Goal: Information Seeking & Learning: Learn about a topic

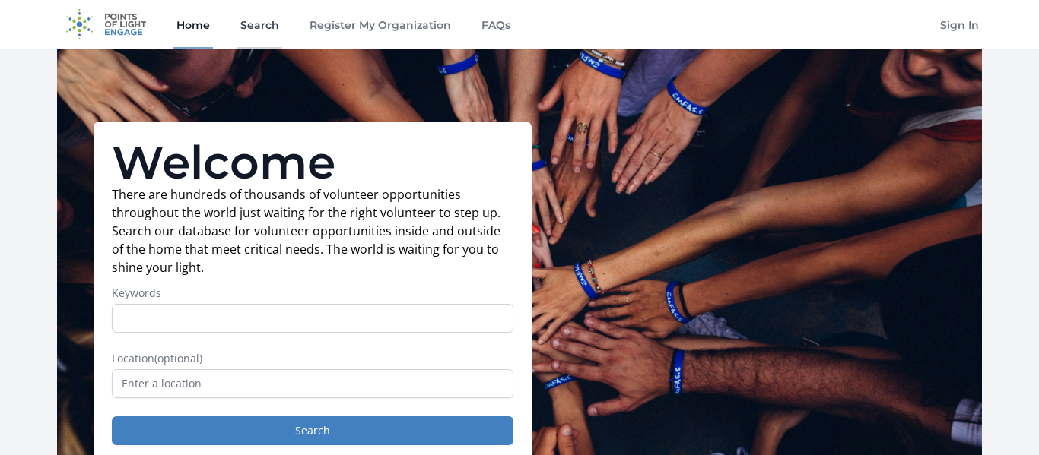
click at [252, 15] on link "Search" at bounding box center [259, 24] width 45 height 49
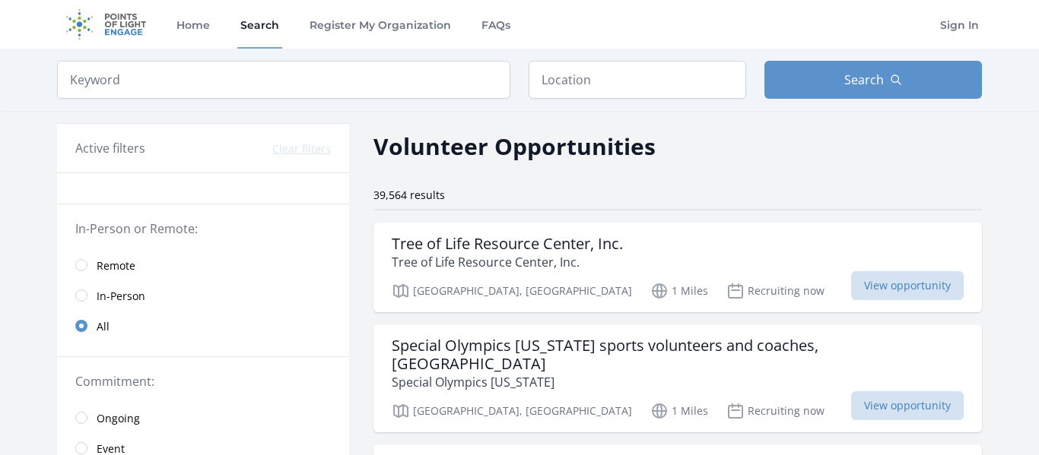
click at [541, 190] on div "39,564 results" at bounding box center [677, 195] width 608 height 15
click at [582, 81] on input "text" at bounding box center [636, 80] width 217 height 38
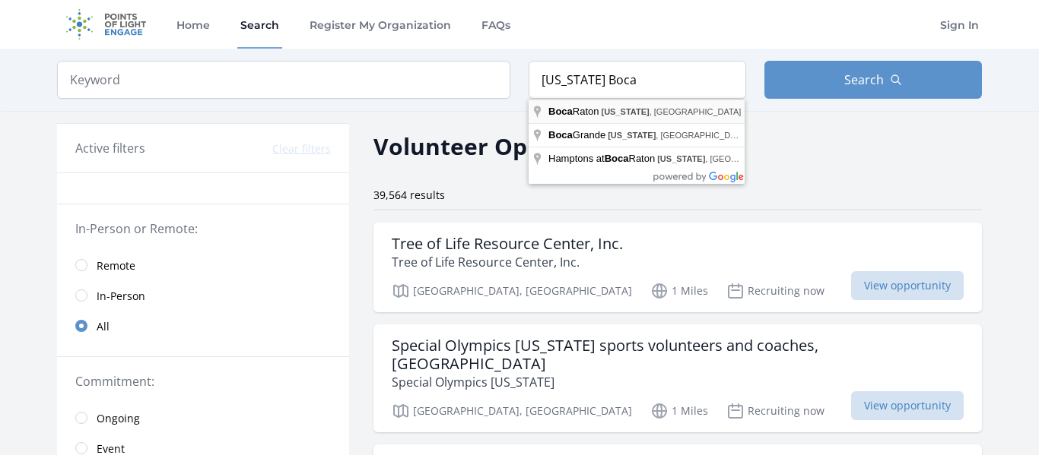
type input "Boca Raton, Florida, USA"
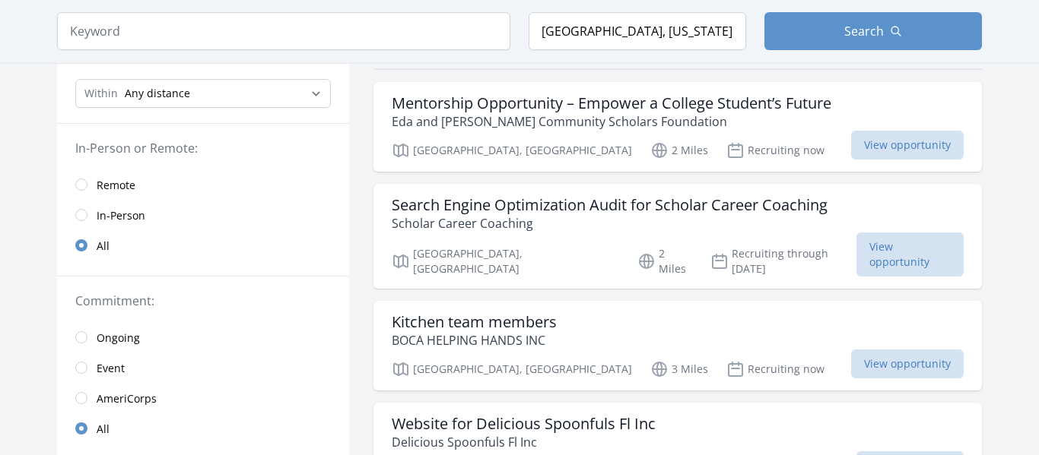
scroll to position [139, 0]
click at [120, 225] on span "In-Person" at bounding box center [121, 217] width 49 height 18
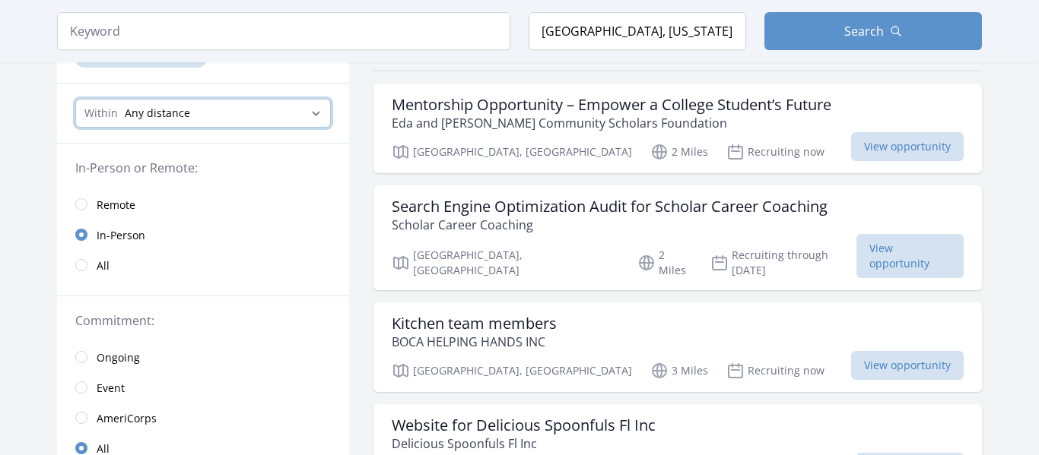
click at [167, 116] on select "Any distance , 5 Miles , 20 Miles , 50 Miles , 100 Miles" at bounding box center [202, 113] width 255 height 29
select select "8046"
click at [75, 99] on select "Any distance , 5 Miles , 20 Miles , 50 Miles , 100 Miles" at bounding box center [202, 113] width 255 height 29
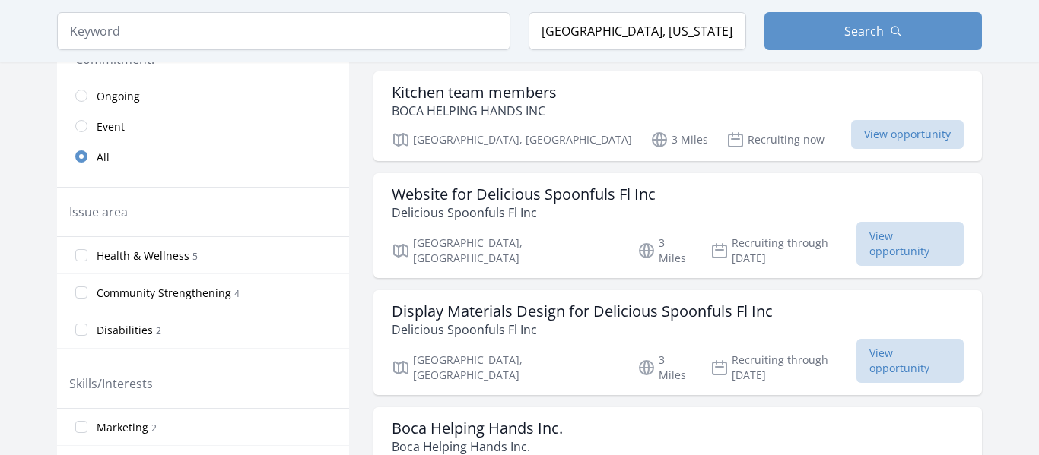
scroll to position [341, 0]
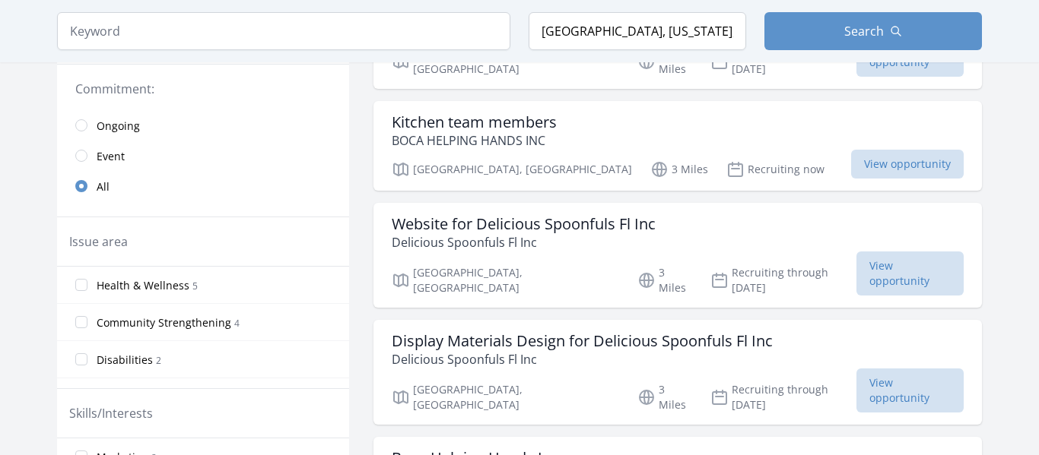
click at [80, 118] on link "Ongoing" at bounding box center [203, 125] width 292 height 30
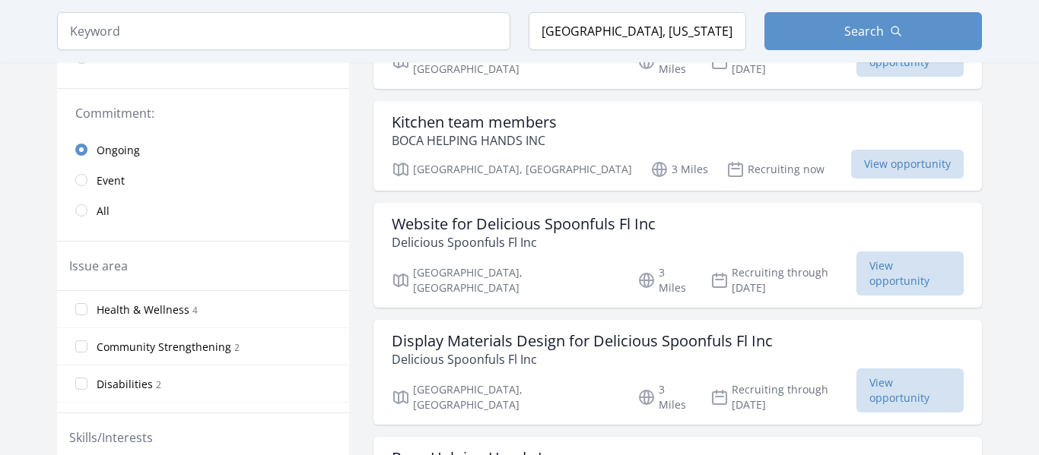
scroll to position [365, 0]
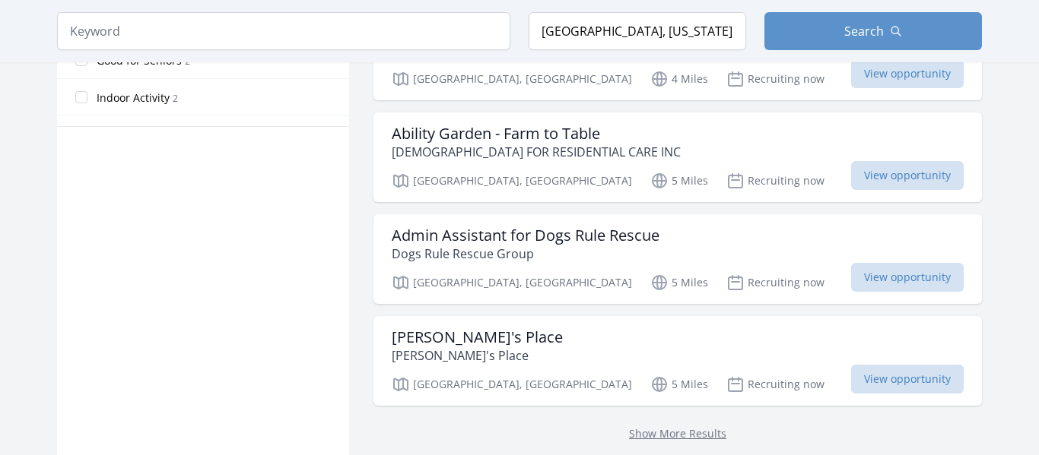
scroll to position [1054, 0]
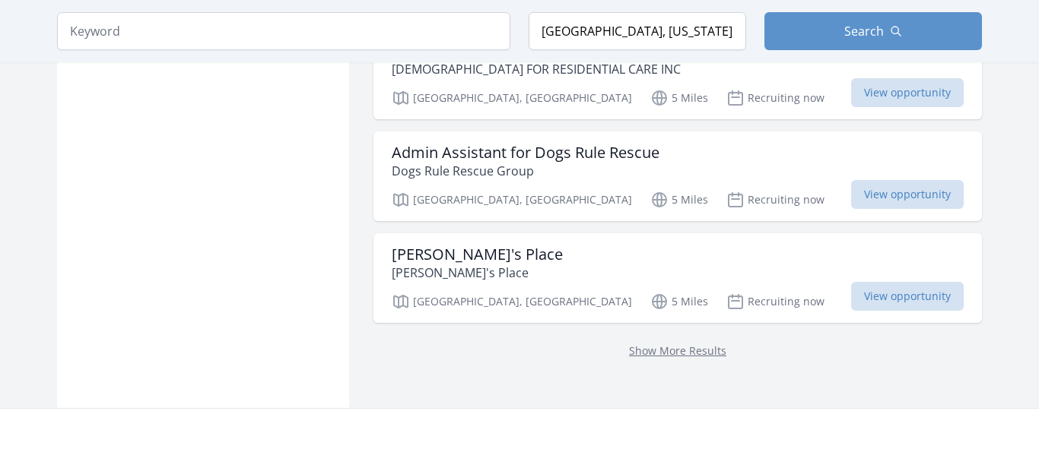
click at [613, 341] on p "Show More Results" at bounding box center [678, 350] width 572 height 18
click at [629, 344] on link "Show More Results" at bounding box center [677, 351] width 97 height 14
click at [649, 344] on link "Show More Results" at bounding box center [677, 351] width 97 height 14
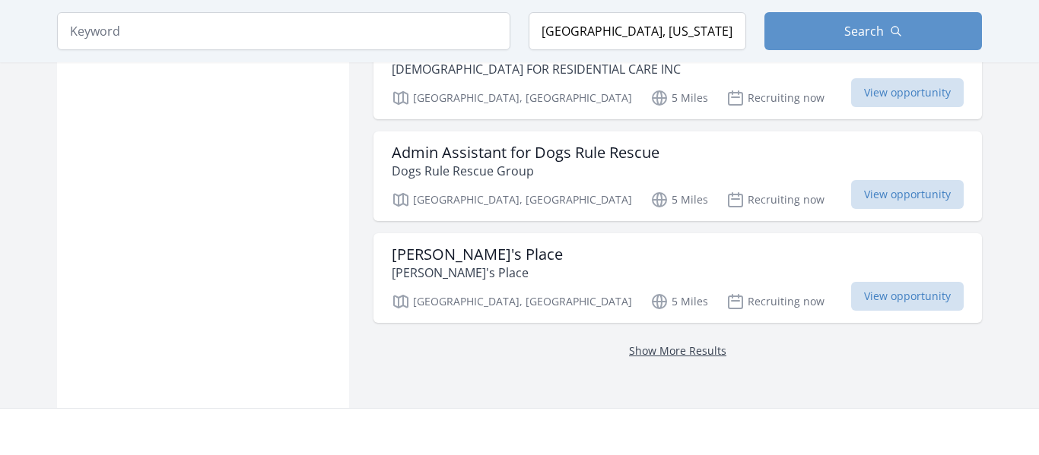
click at [649, 344] on link "Show More Results" at bounding box center [677, 351] width 97 height 14
click at [632, 344] on link "Show More Results" at bounding box center [677, 351] width 97 height 14
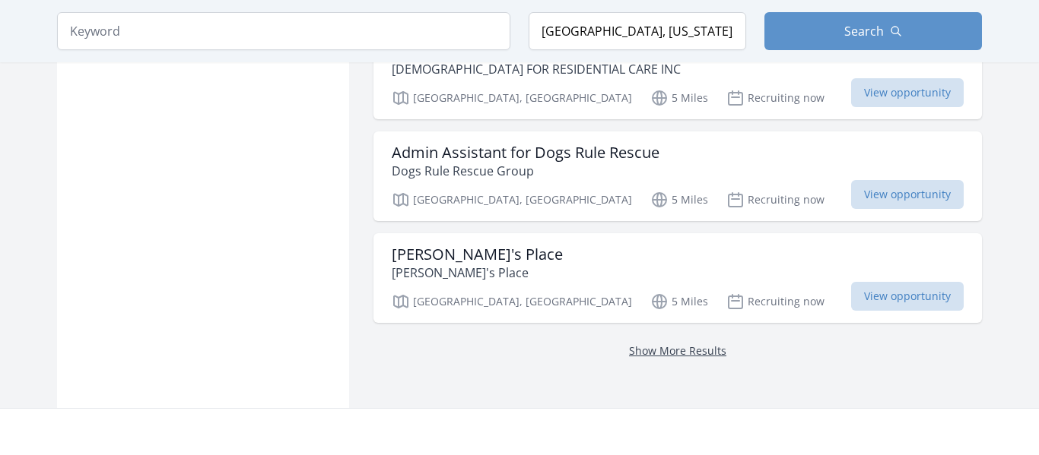
click at [632, 344] on link "Show More Results" at bounding box center [677, 351] width 97 height 14
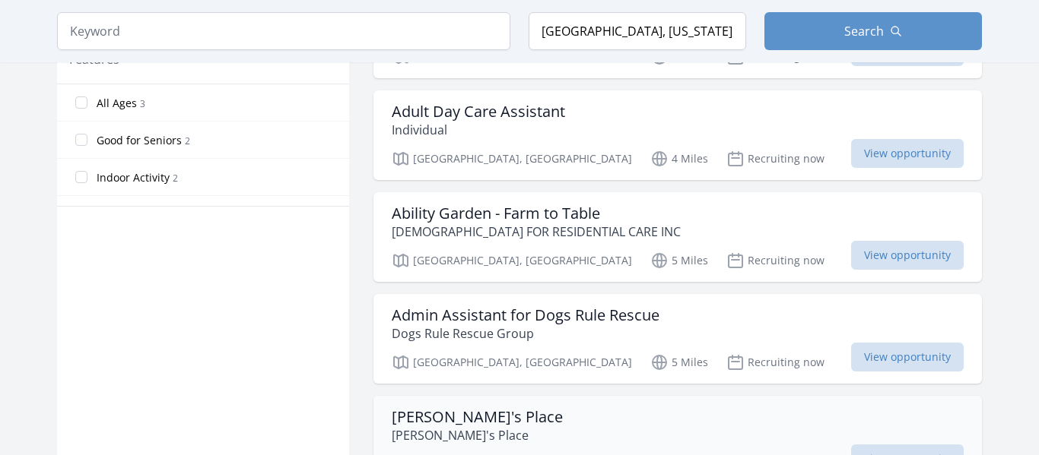
scroll to position [859, 0]
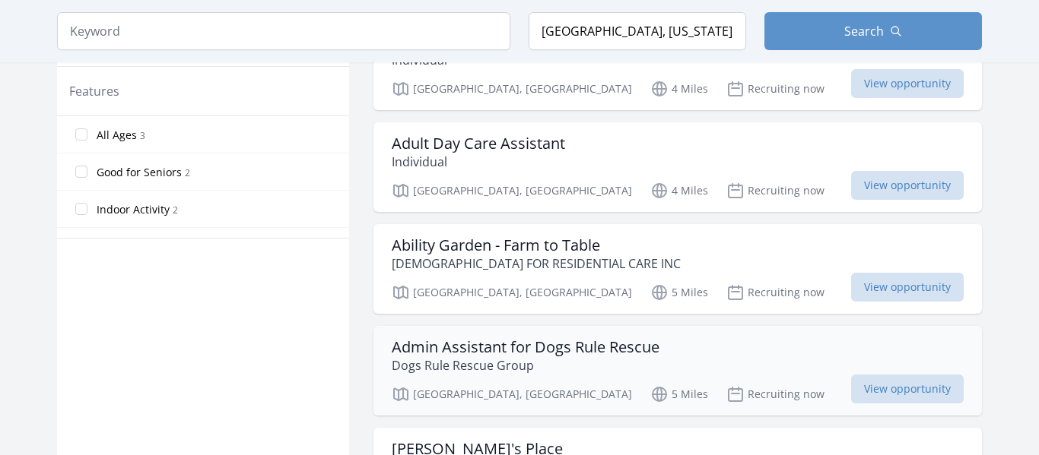
click at [557, 326] on div "Admin Assistant for Dogs Rule Rescue Dogs Rule Rescue Group Deerfield Beach, FL…" at bounding box center [677, 371] width 608 height 90
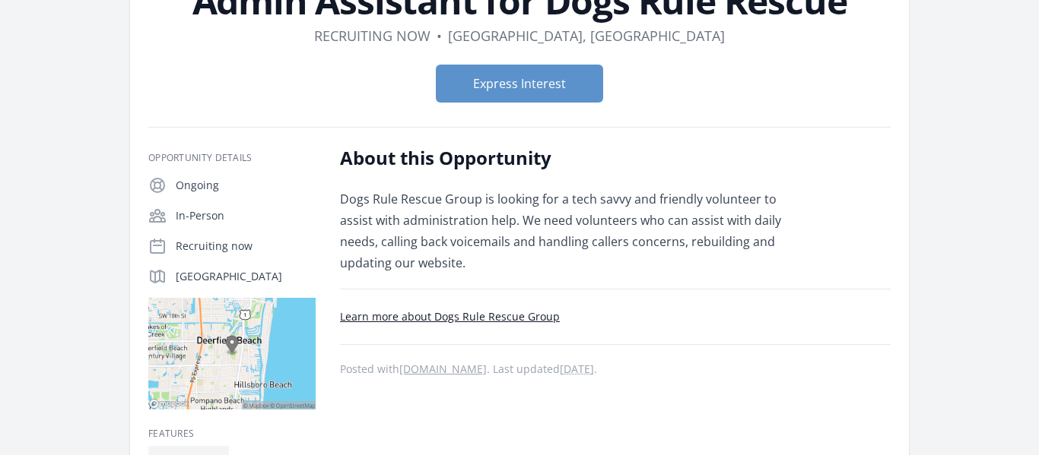
scroll to position [135, 0]
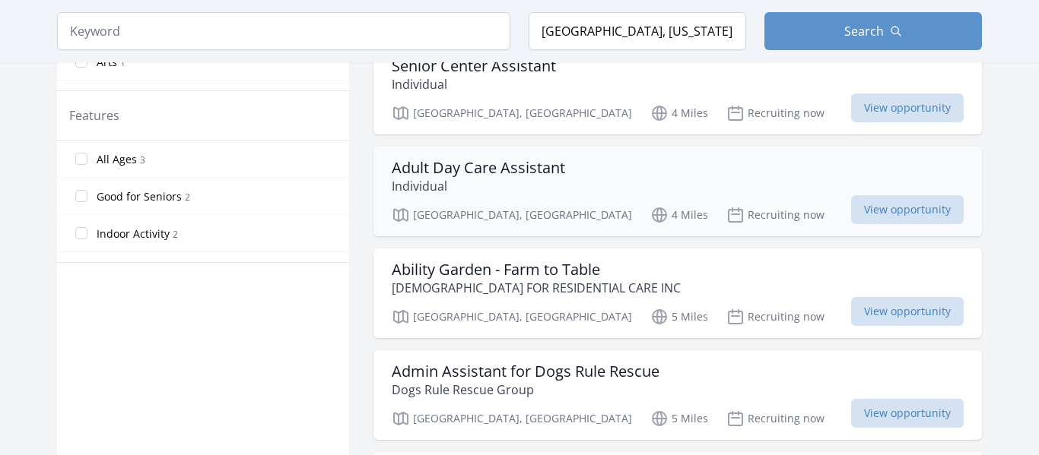
scroll to position [833, 0]
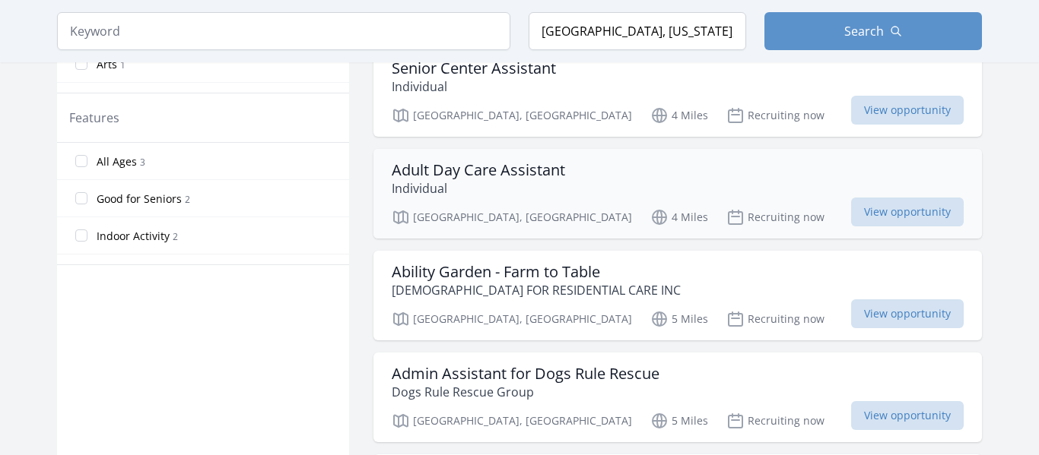
click at [525, 204] on div "Deerfield Beach, FL 4 Miles Recruiting now View opportunity" at bounding box center [678, 215] width 572 height 23
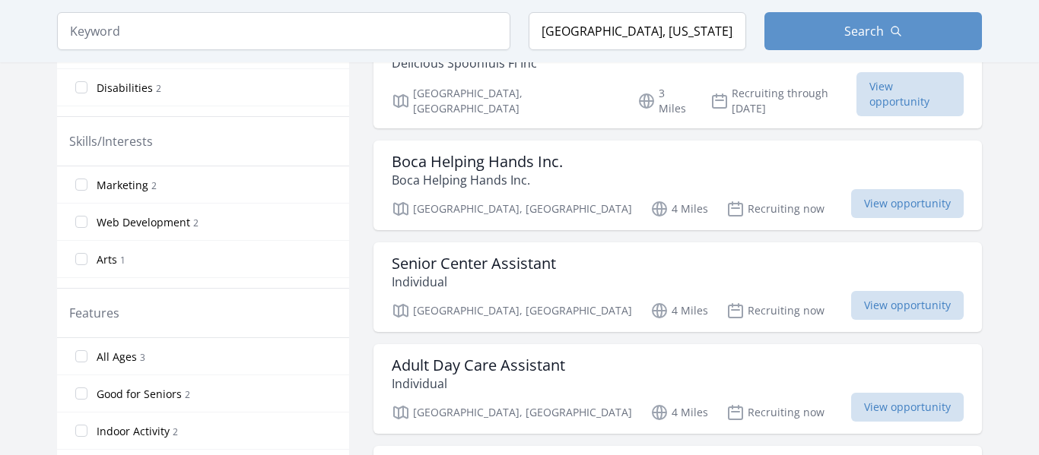
scroll to position [630, 0]
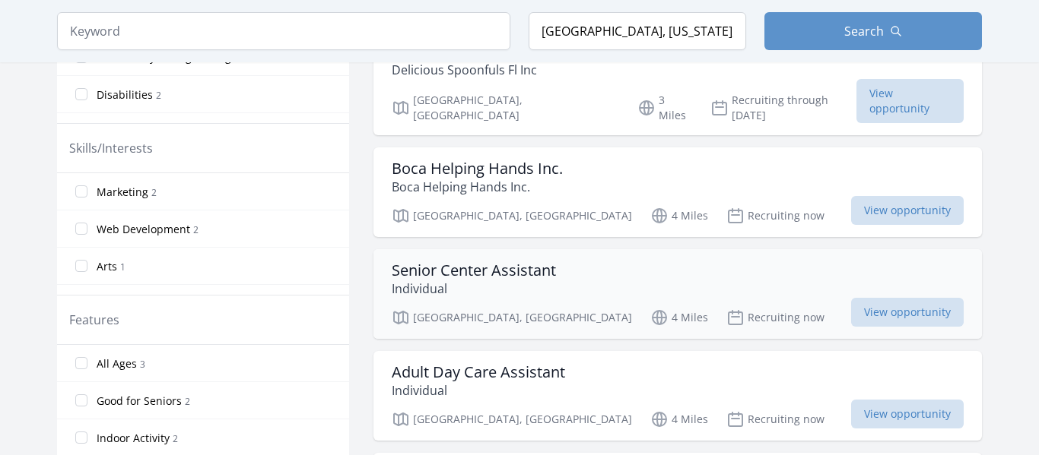
click at [390, 249] on div "Senior Center Assistant Individual Deerfield Beach, FL 4 Miles Recruiting now V…" at bounding box center [677, 294] width 608 height 90
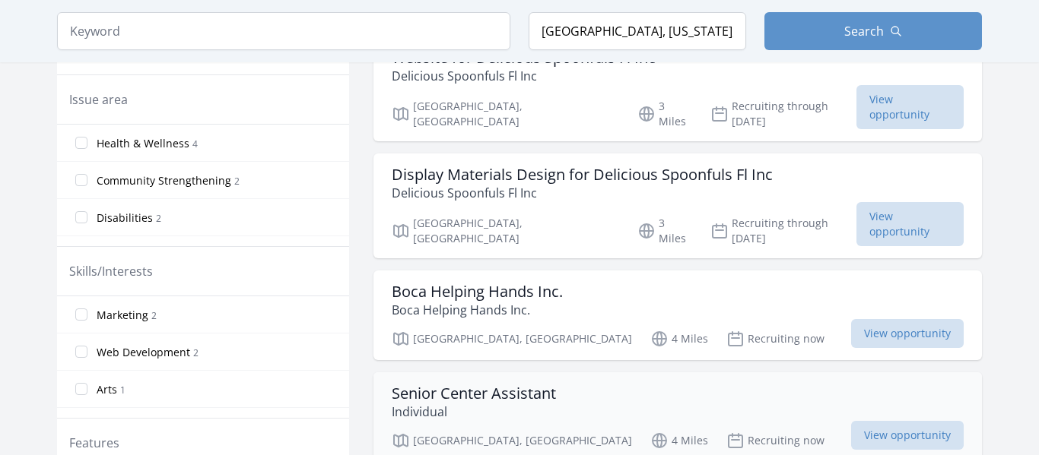
scroll to position [503, 0]
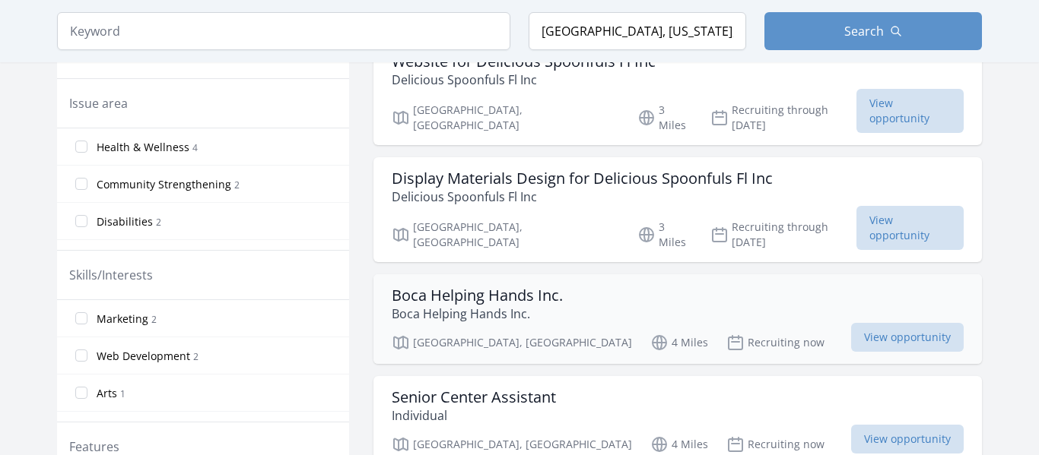
click at [484, 287] on h3 "Boca Helping Hands Inc." at bounding box center [477, 296] width 171 height 18
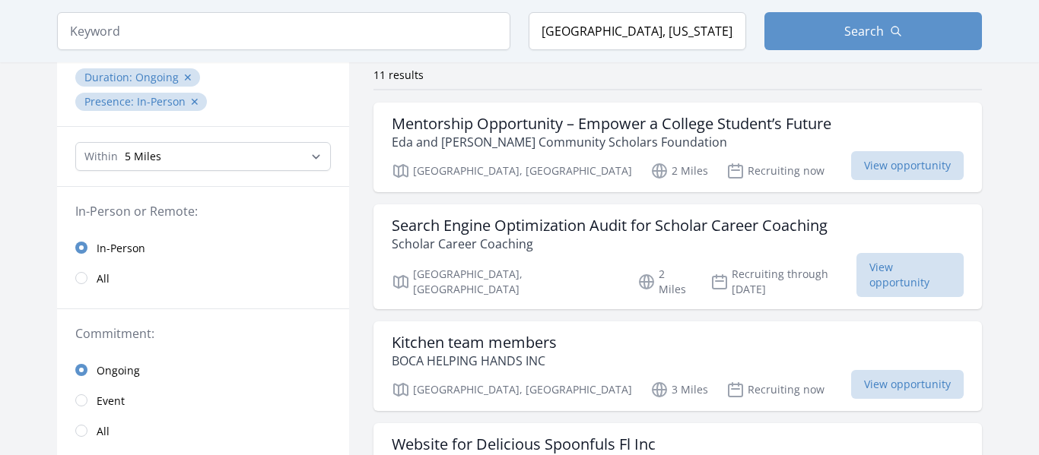
scroll to position [119, 0]
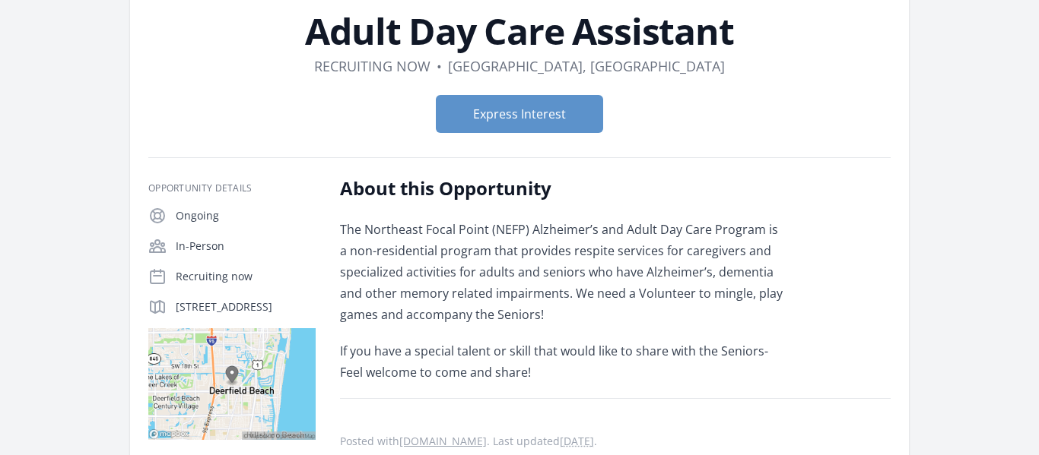
scroll to position [83, 0]
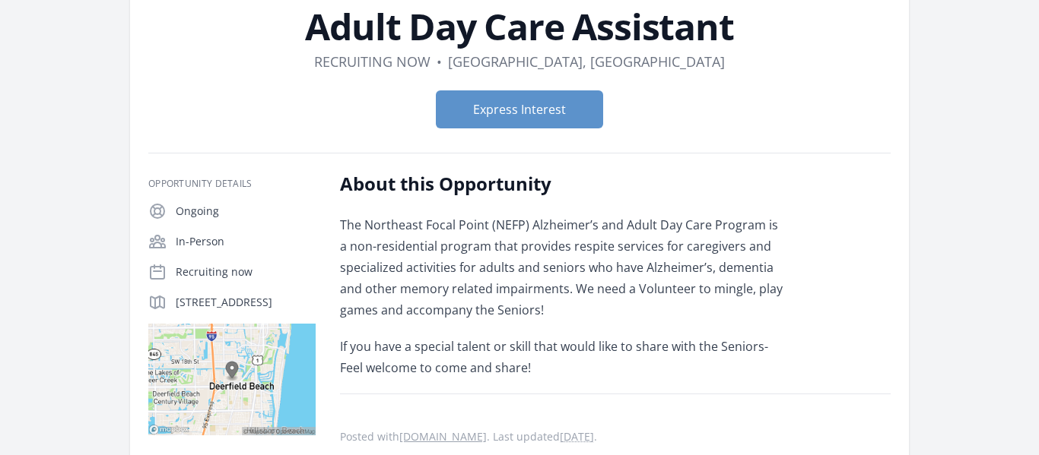
click at [249, 391] on img at bounding box center [231, 380] width 167 height 112
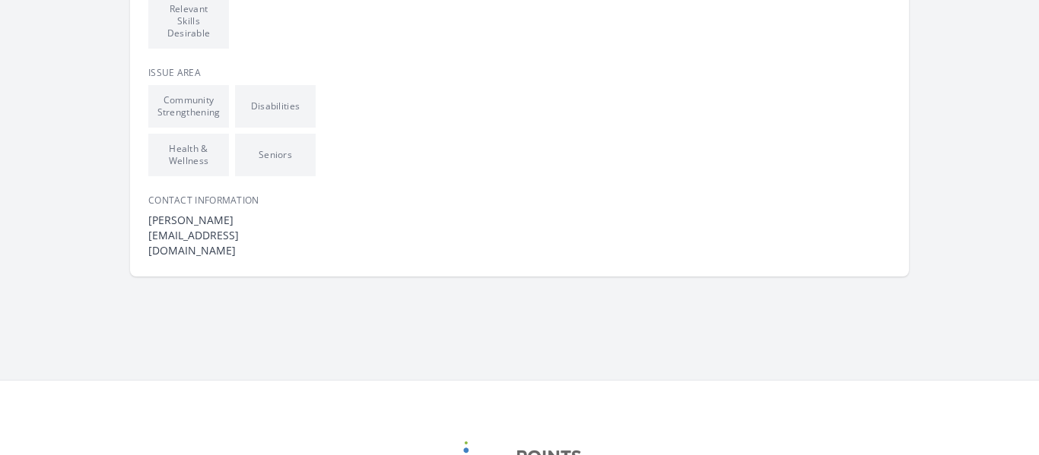
scroll to position [639, 0]
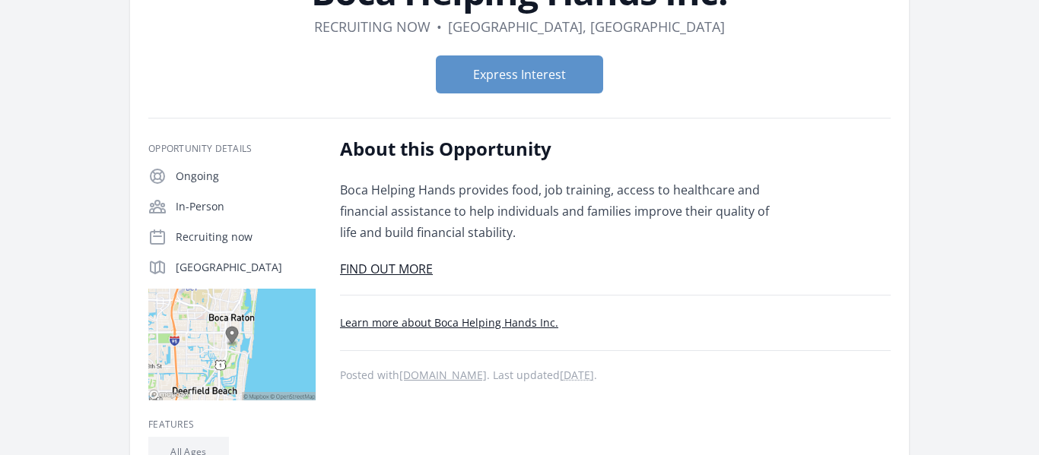
scroll to position [143, 0]
click at [409, 261] on link "FIND OUT MORE" at bounding box center [386, 268] width 93 height 17
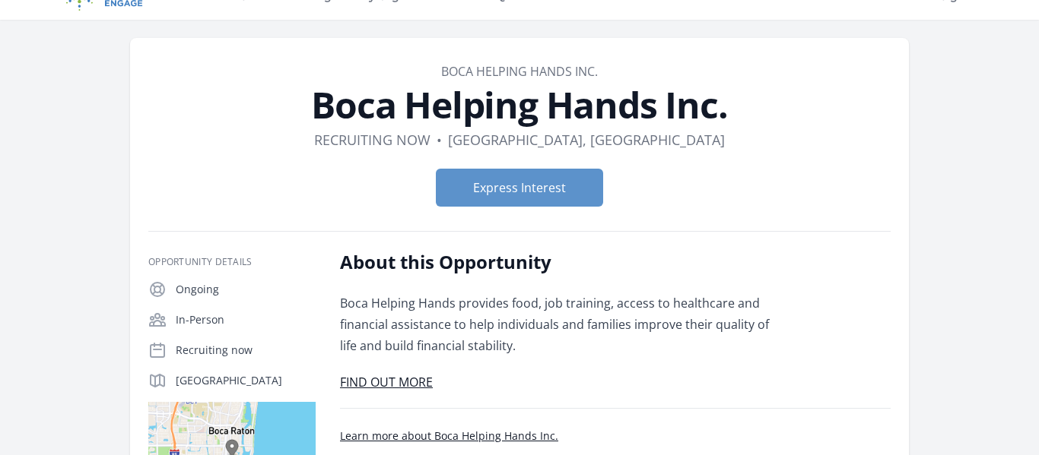
scroll to position [24, 0]
